Goal: Information Seeking & Learning: Learn about a topic

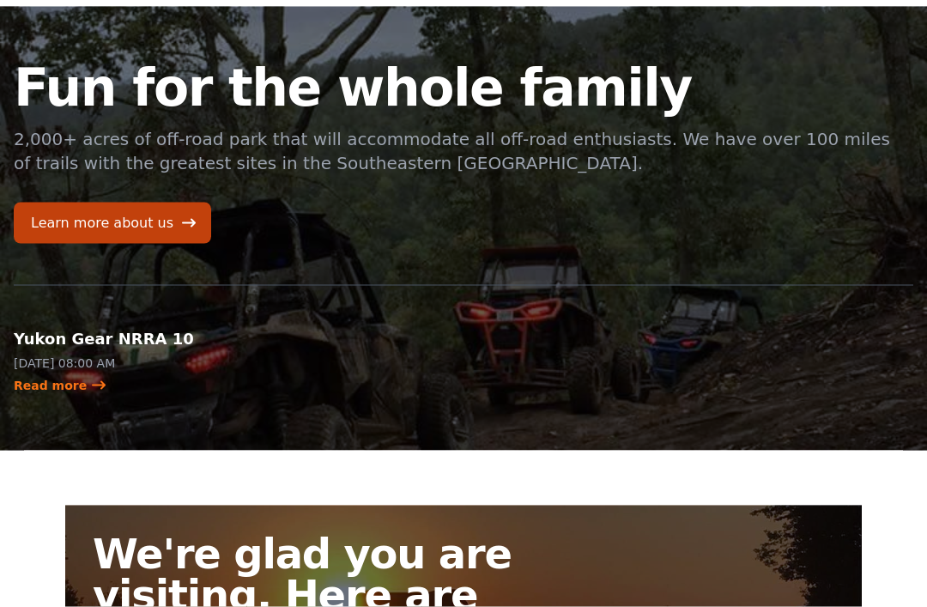
scroll to position [49, 0]
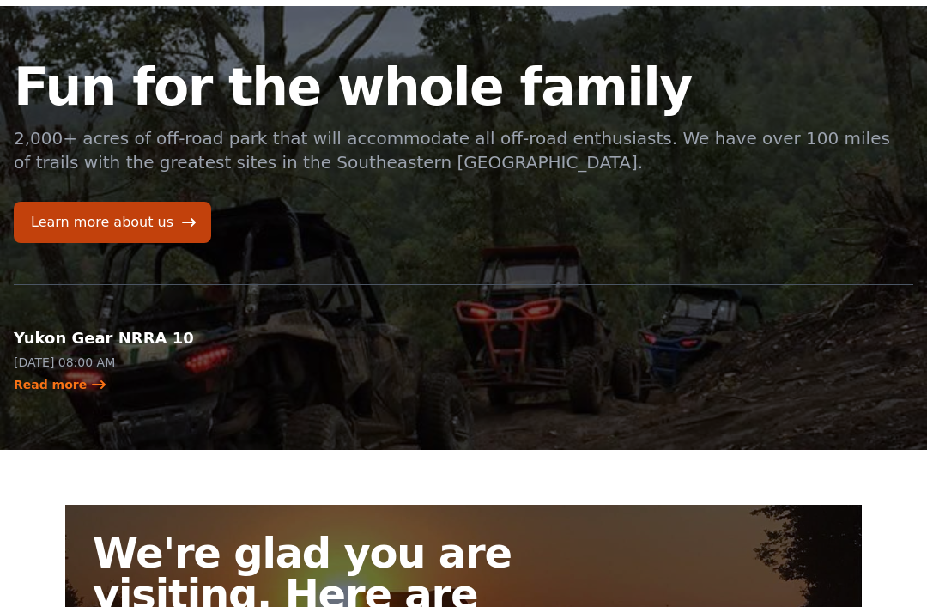
click at [146, 214] on link "Learn more about us" at bounding box center [112, 222] width 197 height 41
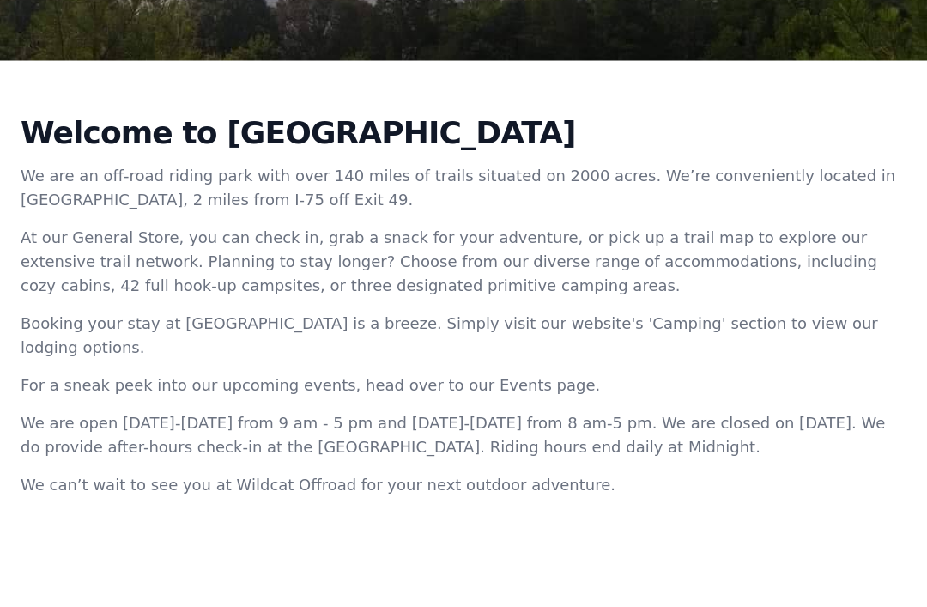
scroll to position [503, 0]
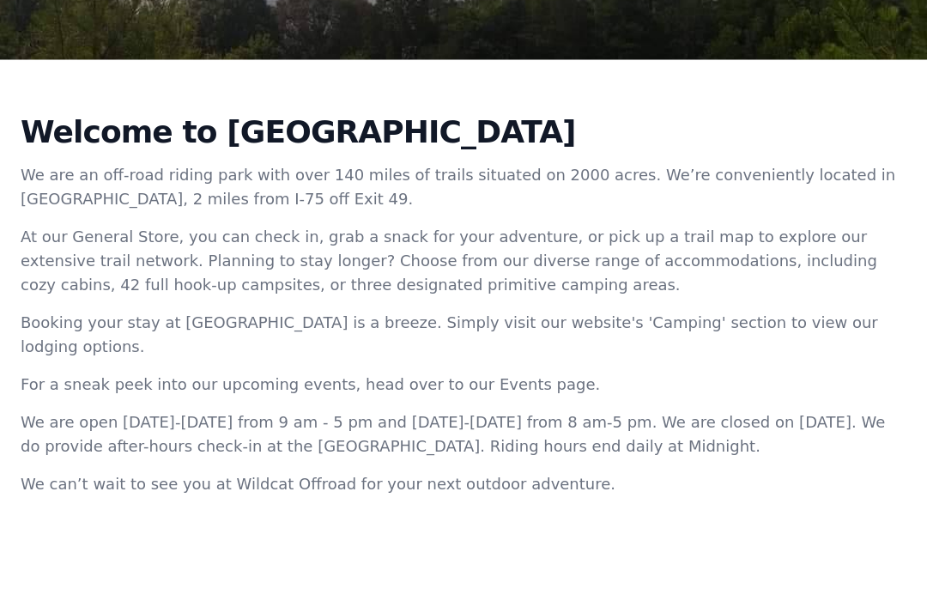
click at [259, 130] on h2 "Welcome to [GEOGRAPHIC_DATA]" at bounding box center [460, 132] width 879 height 34
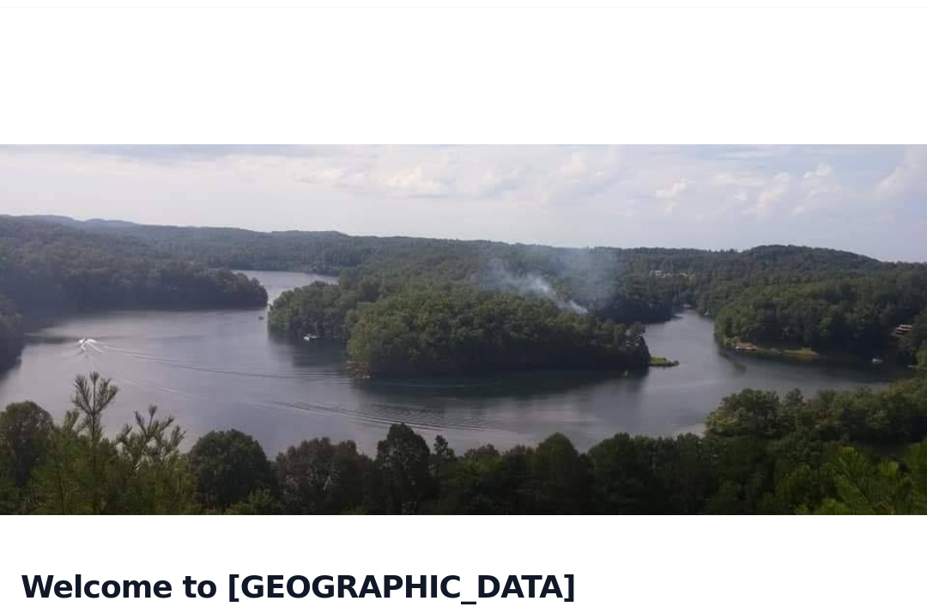
scroll to position [0, 0]
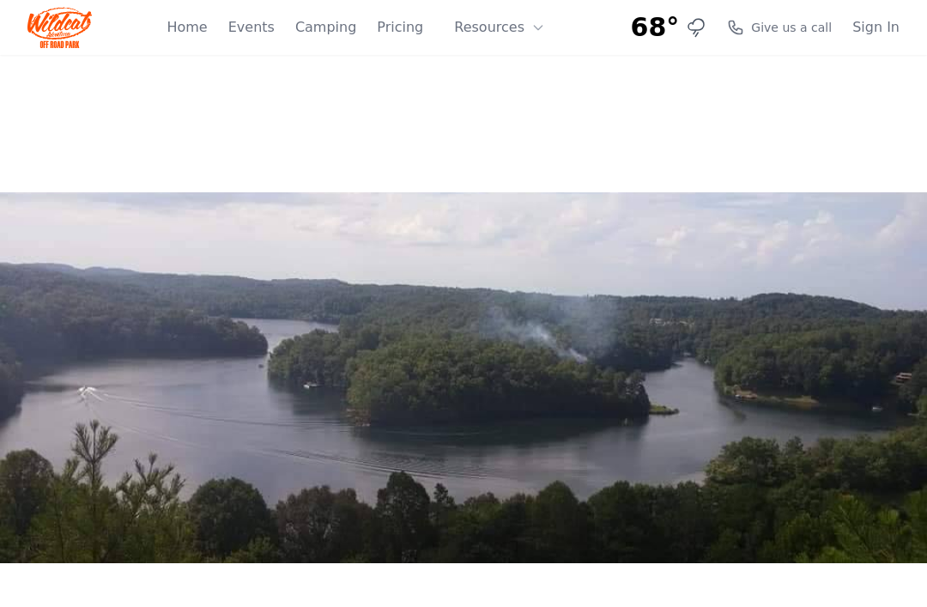
click at [408, 21] on link "Pricing" at bounding box center [400, 27] width 46 height 21
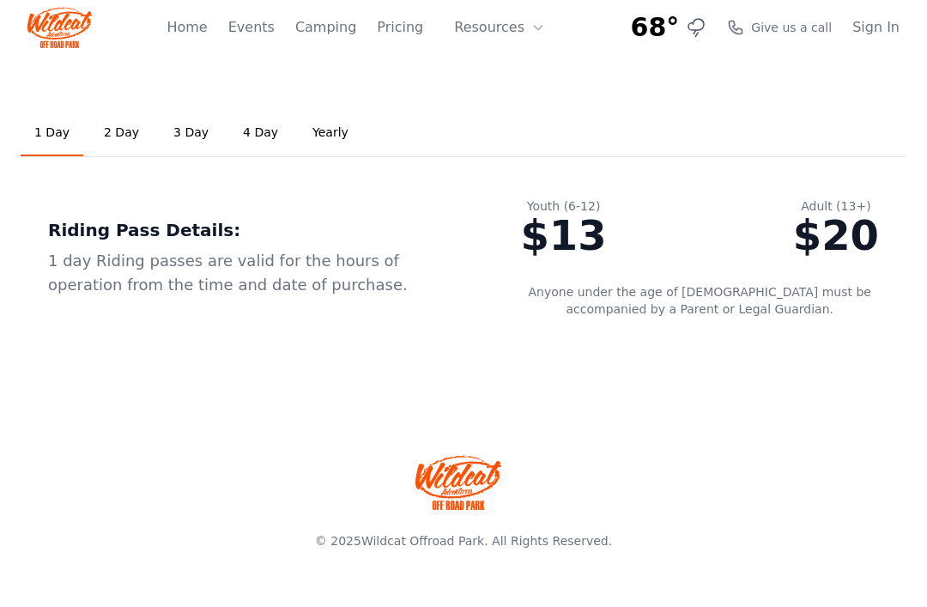
click at [114, 128] on link "2 Day" at bounding box center [121, 133] width 63 height 46
click at [45, 135] on link "1 Day" at bounding box center [52, 133] width 63 height 46
click at [115, 139] on link "2 Day" at bounding box center [121, 133] width 63 height 46
click at [326, 143] on link "Yearly" at bounding box center [330, 133] width 63 height 46
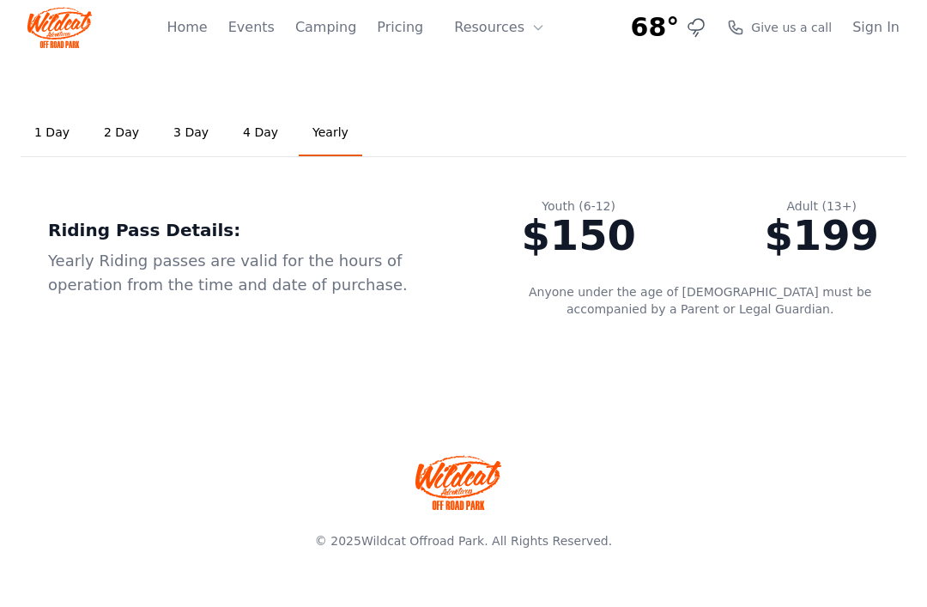
click at [57, 130] on link "1 Day" at bounding box center [52, 133] width 63 height 46
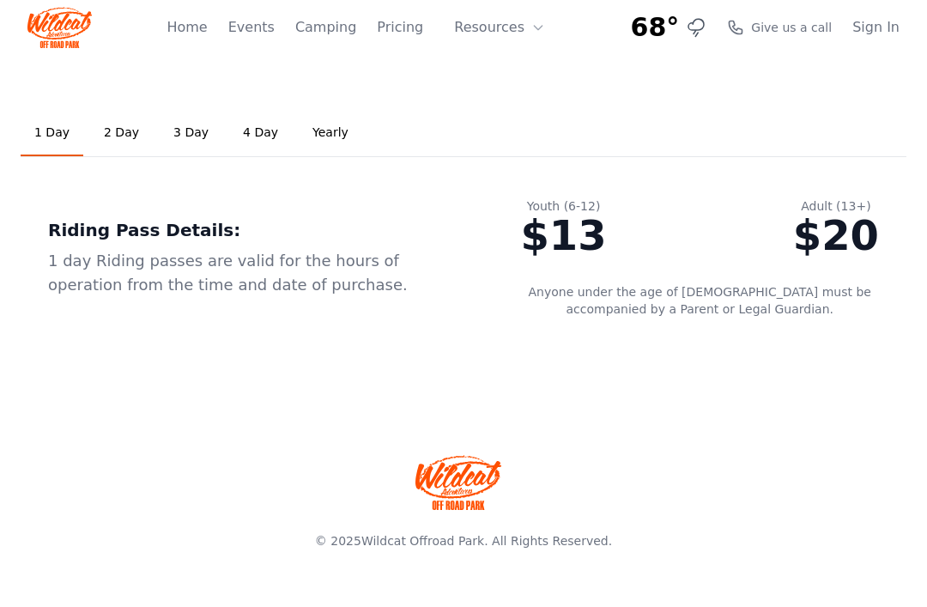
click at [498, 22] on button "Resources" at bounding box center [500, 27] width 112 height 34
click at [745, 108] on div "1 Day 2 Day 3 Day 4 Day Yearly Riding Pass Details: 1 day Riding passes are val…" at bounding box center [463, 227] width 927 height 345
click at [548, 25] on button "Resources" at bounding box center [500, 27] width 112 height 34
click at [728, 99] on div "1 Day 2 Day 3 Day 4 Day Yearly Riding Pass Details: 1 day Riding passes are val…" at bounding box center [463, 227] width 927 height 345
click at [202, 30] on link "Home" at bounding box center [186, 27] width 40 height 21
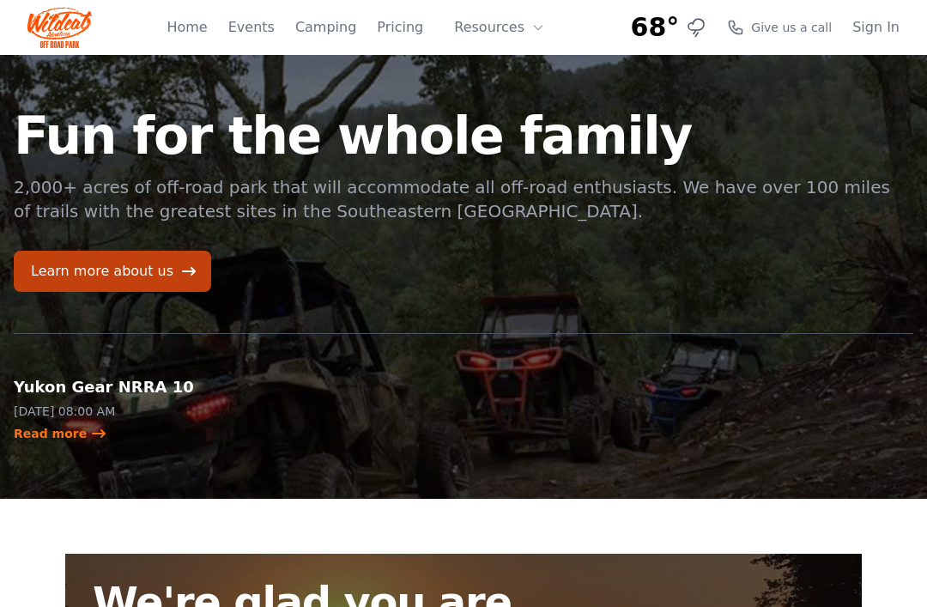
click at [264, 33] on link "Events" at bounding box center [251, 27] width 46 height 21
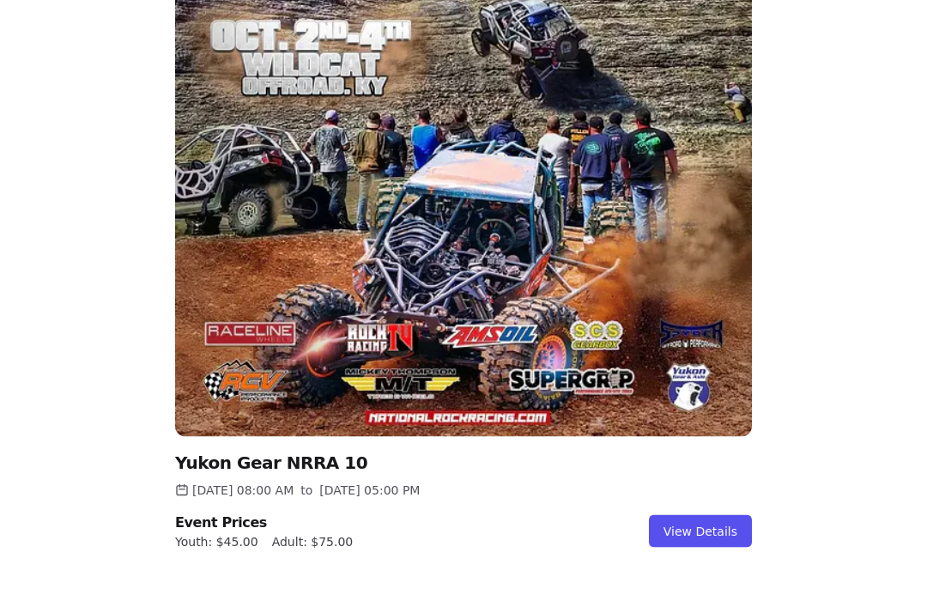
scroll to position [1766, 0]
